Goal: Navigation & Orientation: Find specific page/section

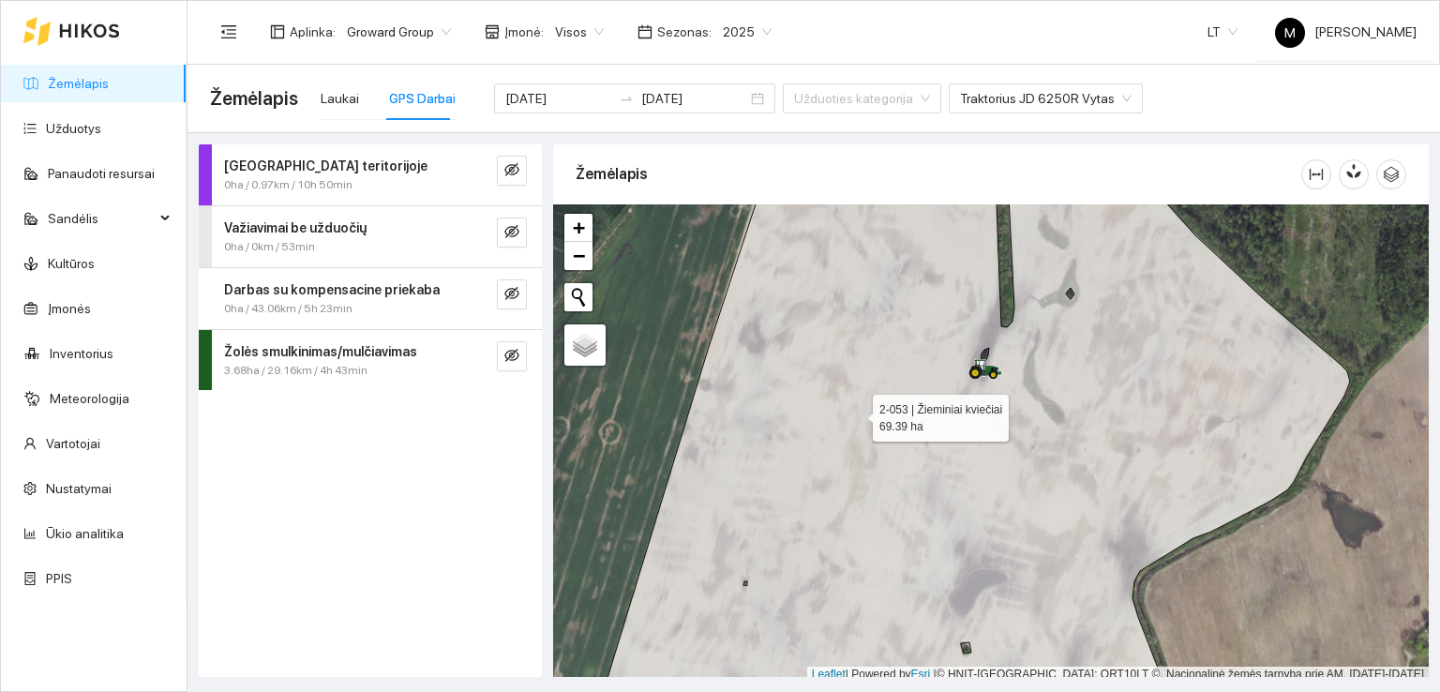
scroll to position [5, 0]
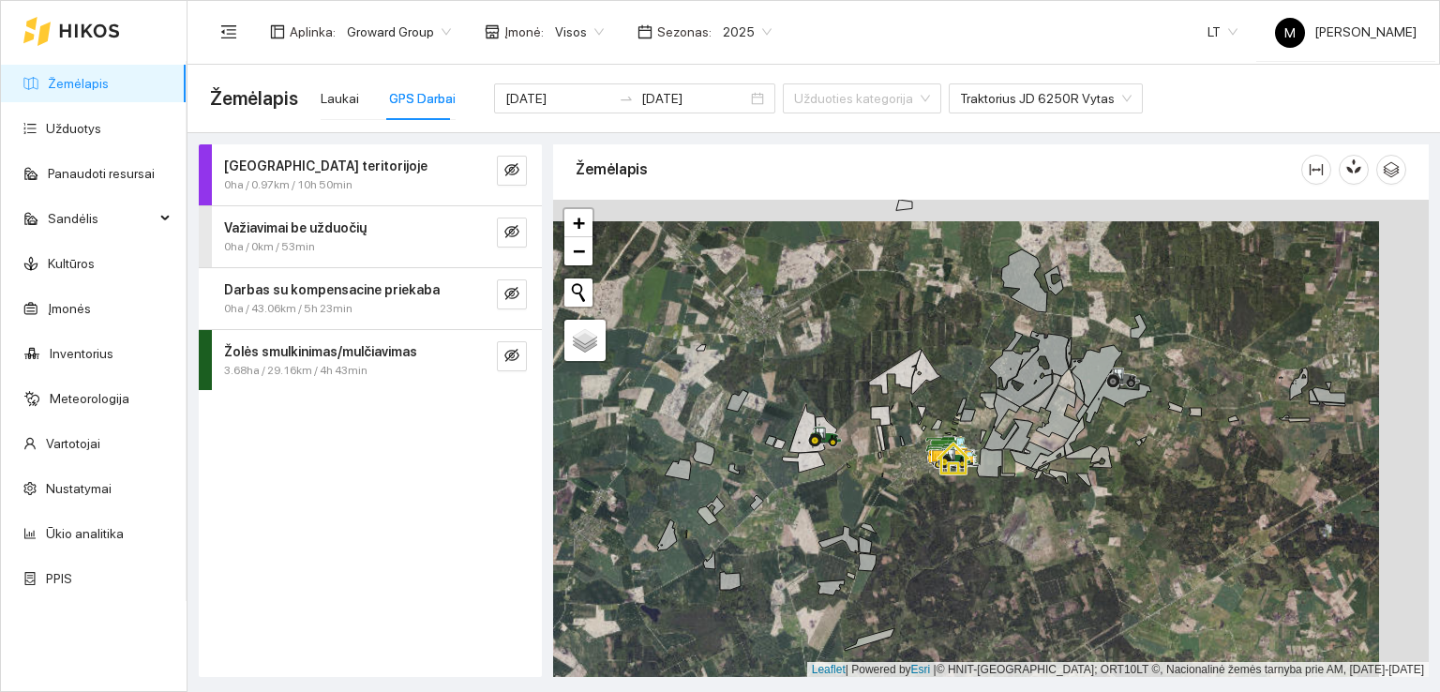
drag, startPoint x: 1015, startPoint y: 460, endPoint x: 940, endPoint y: 482, distance: 78.0
click at [940, 482] on div at bounding box center [991, 439] width 876 height 478
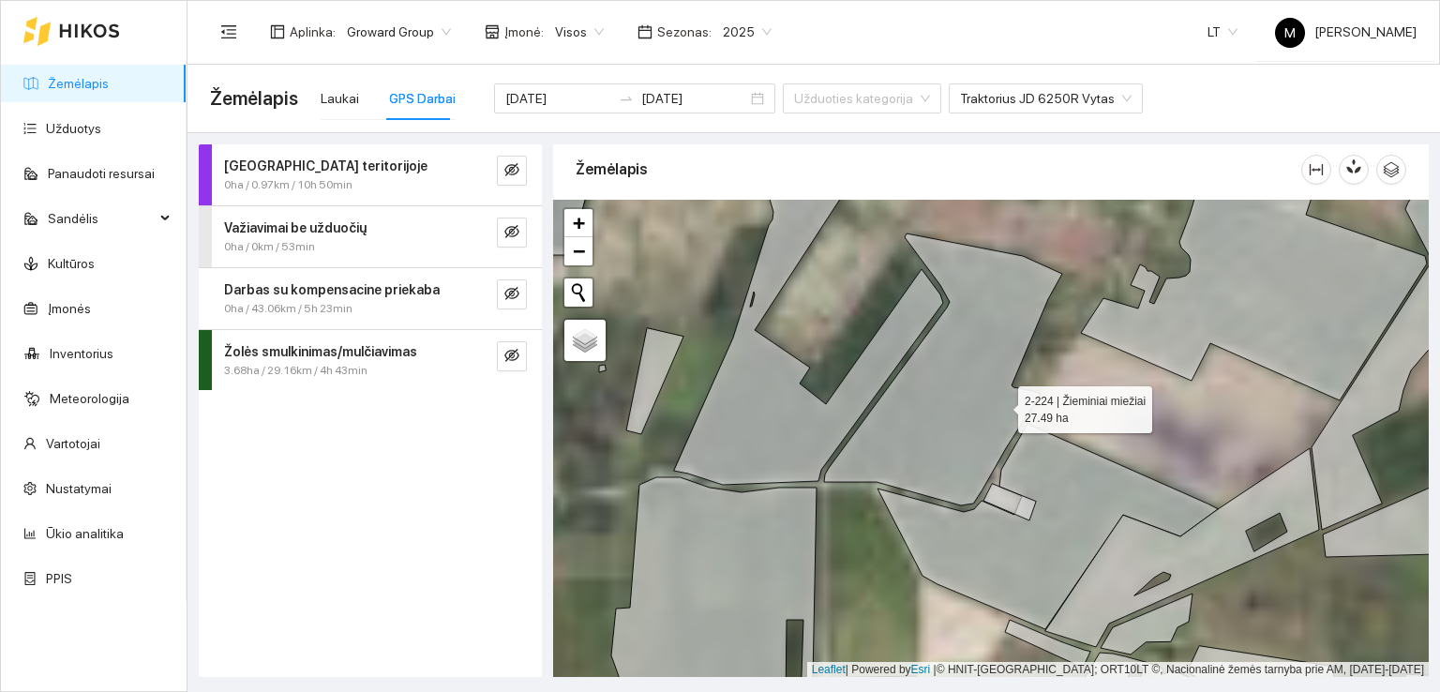
drag, startPoint x: 1006, startPoint y: 394, endPoint x: 888, endPoint y: 517, distance: 170.4
click at [888, 505] on icon at bounding box center [943, 369] width 238 height 272
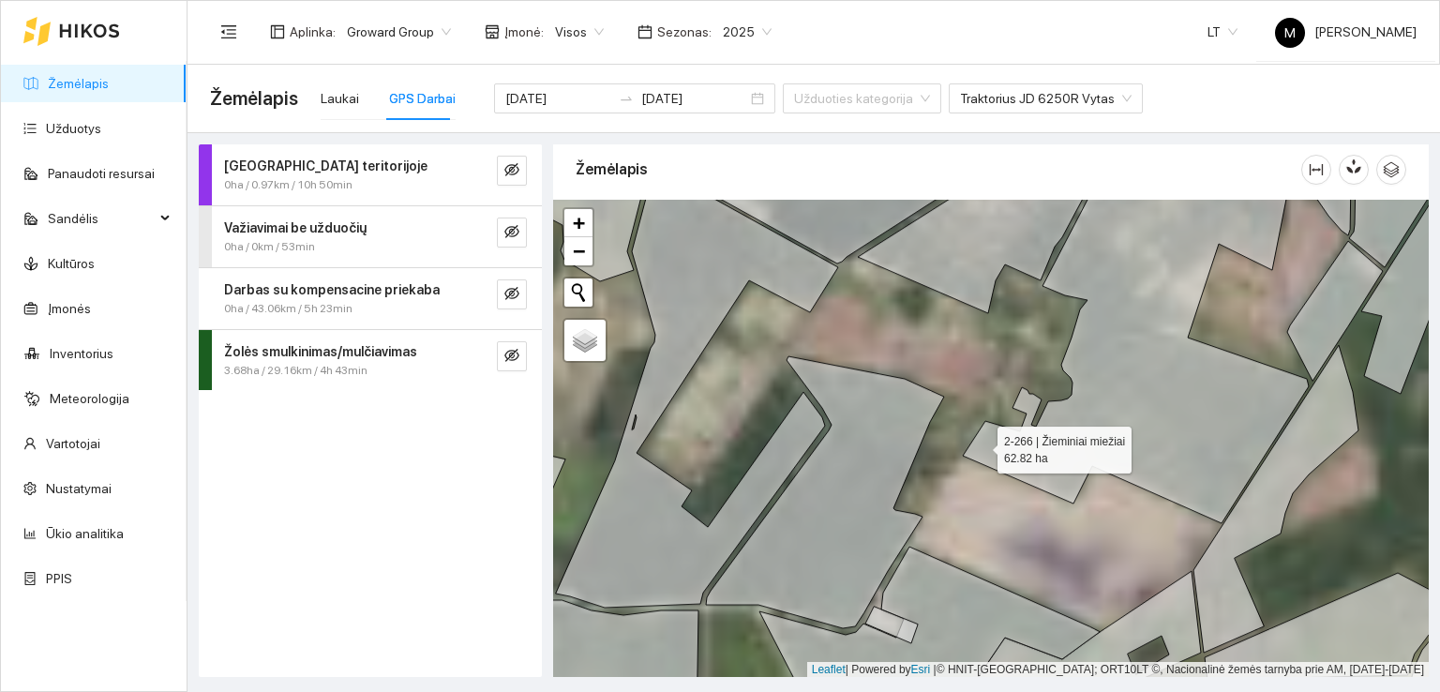
click at [982, 446] on icon at bounding box center [1136, 337] width 346 height 372
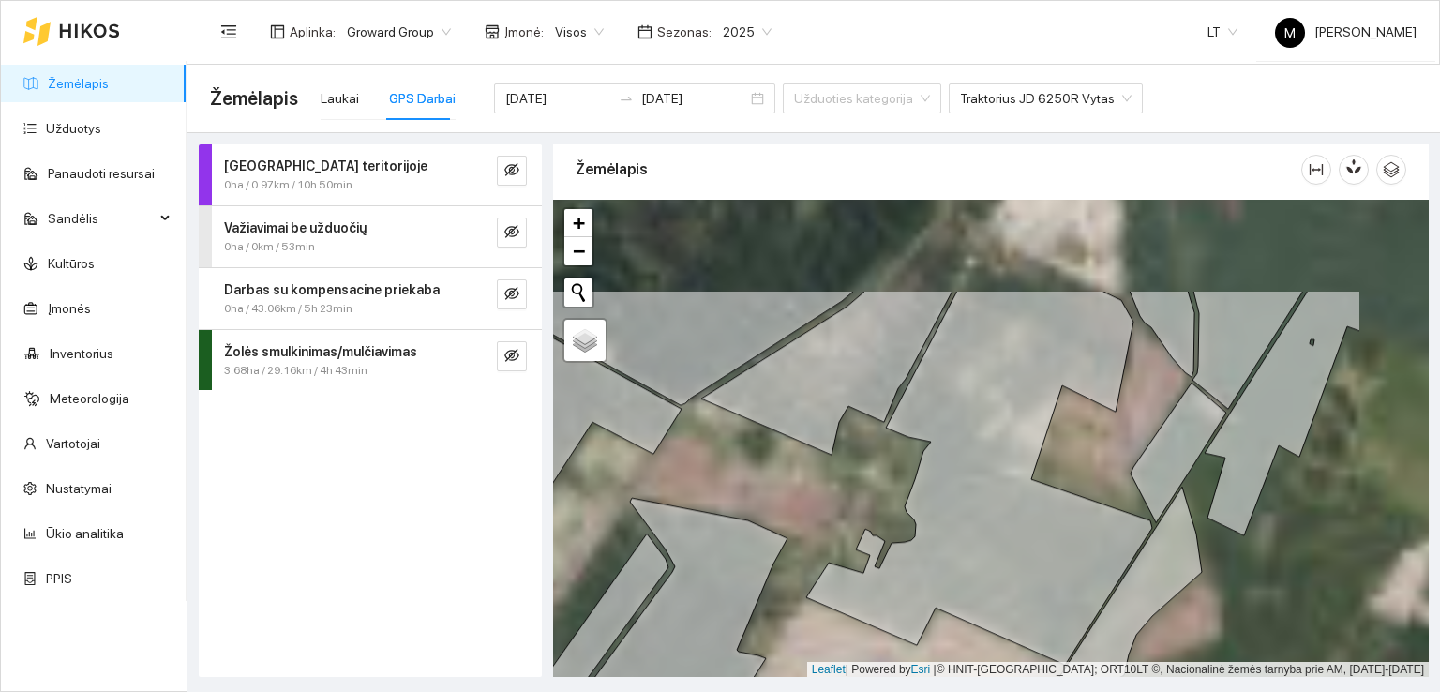
drag, startPoint x: 1010, startPoint y: 393, endPoint x: 843, endPoint y: 537, distance: 220.7
click at [845, 536] on div at bounding box center [991, 439] width 876 height 478
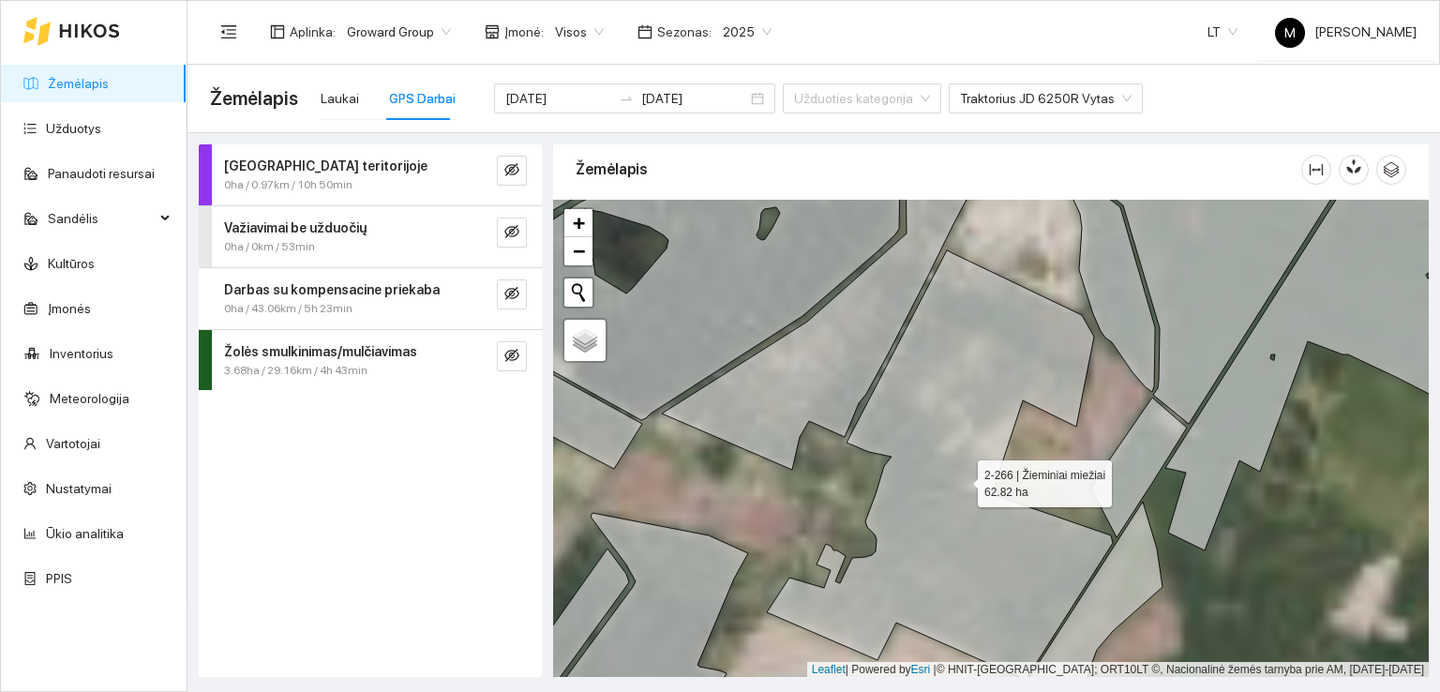
drag, startPoint x: 998, startPoint y: 466, endPoint x: 791, endPoint y: 522, distance: 213.8
click at [795, 535] on icon at bounding box center [940, 464] width 346 height 429
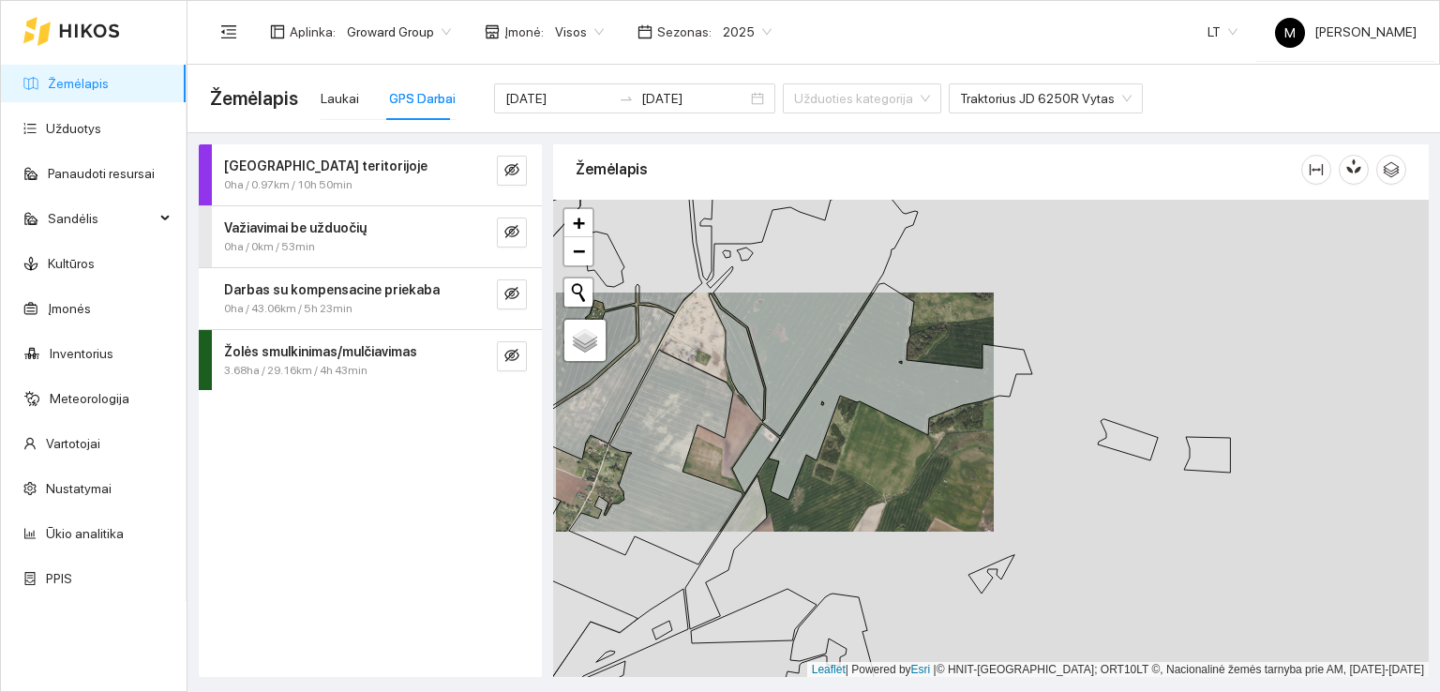
drag, startPoint x: 1059, startPoint y: 460, endPoint x: 805, endPoint y: 428, distance: 255.2
click at [806, 428] on div at bounding box center [991, 439] width 876 height 478
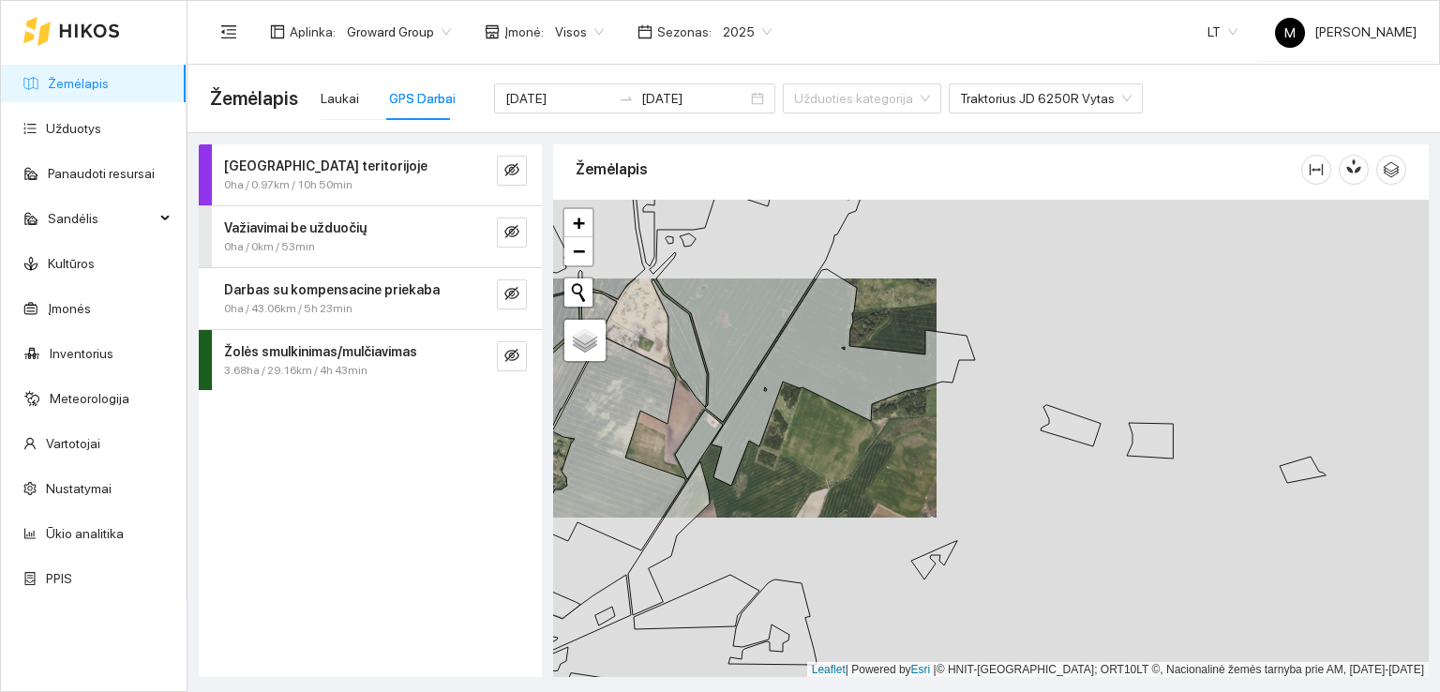
drag, startPoint x: 983, startPoint y: 449, endPoint x: 817, endPoint y: 457, distance: 166.1
click at [818, 458] on div at bounding box center [991, 439] width 876 height 478
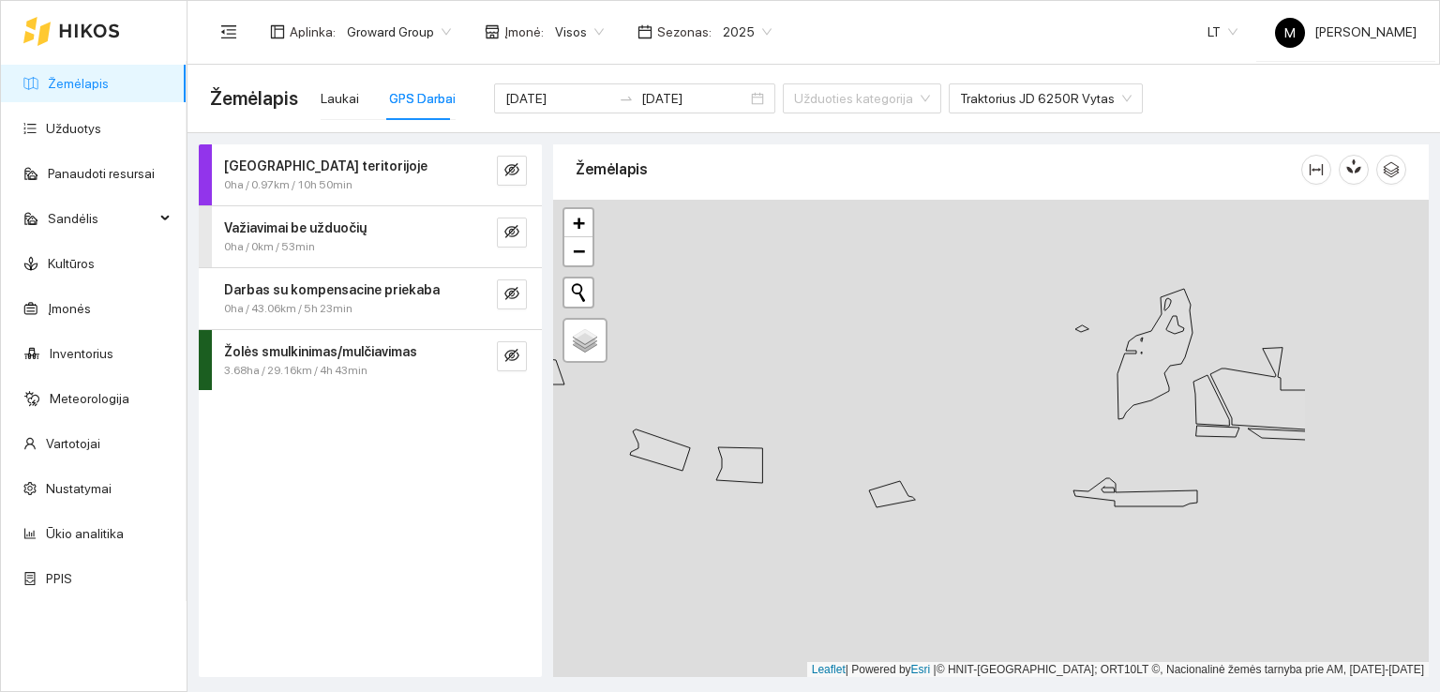
drag, startPoint x: 1080, startPoint y: 526, endPoint x: 863, endPoint y: 515, distance: 217.8
click at [840, 526] on div at bounding box center [991, 439] width 876 height 478
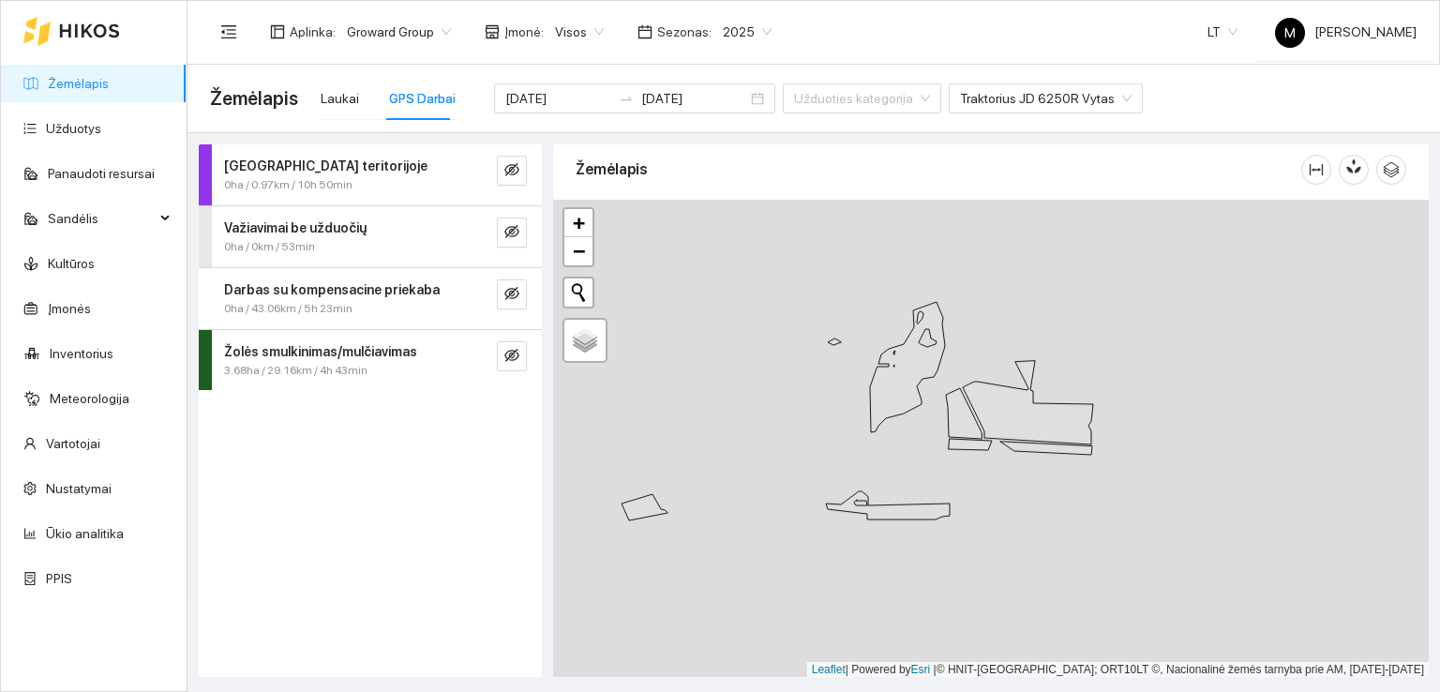
drag, startPoint x: 1011, startPoint y: 473, endPoint x: 829, endPoint y: 485, distance: 182.3
click at [830, 485] on div at bounding box center [991, 439] width 876 height 478
